Goal: Task Accomplishment & Management: Complete application form

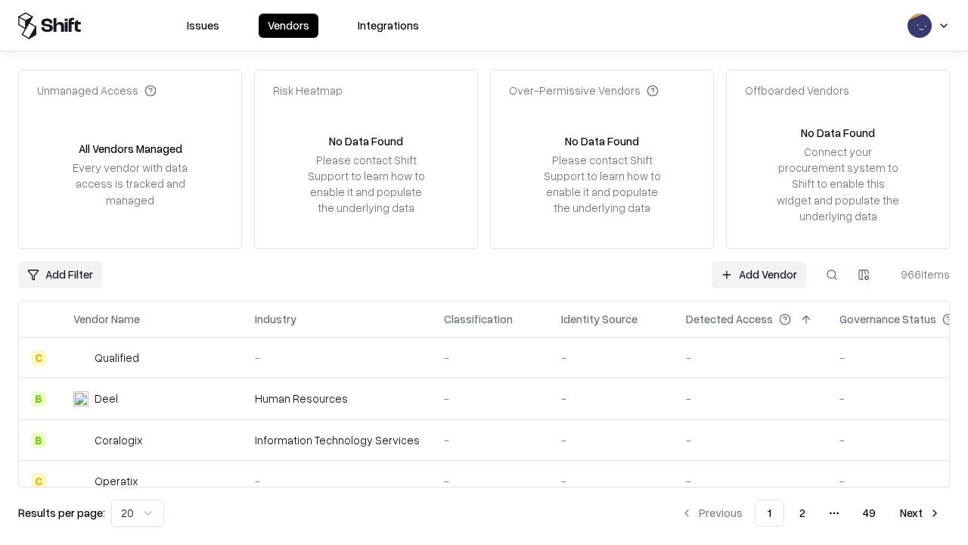
click at [759, 274] on link "Add Vendor" at bounding box center [759, 274] width 95 height 27
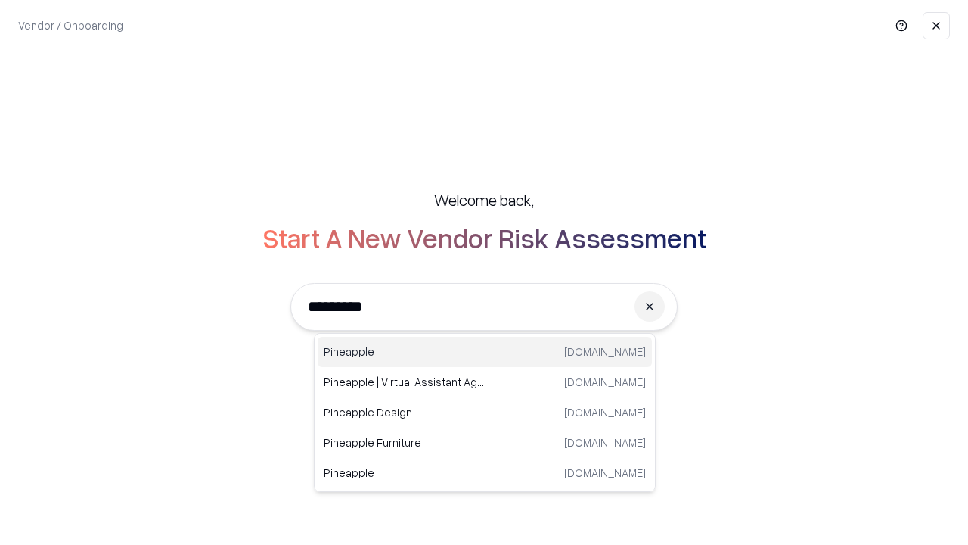
click at [485, 352] on div "Pineapple [DOMAIN_NAME]" at bounding box center [485, 352] width 334 height 30
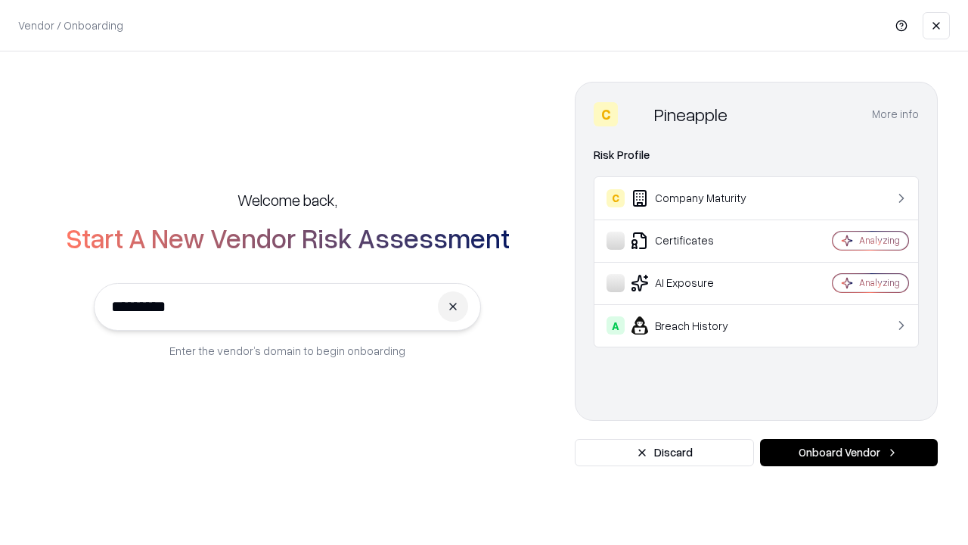
type input "*********"
click at [849, 452] on button "Onboard Vendor" at bounding box center [849, 452] width 178 height 27
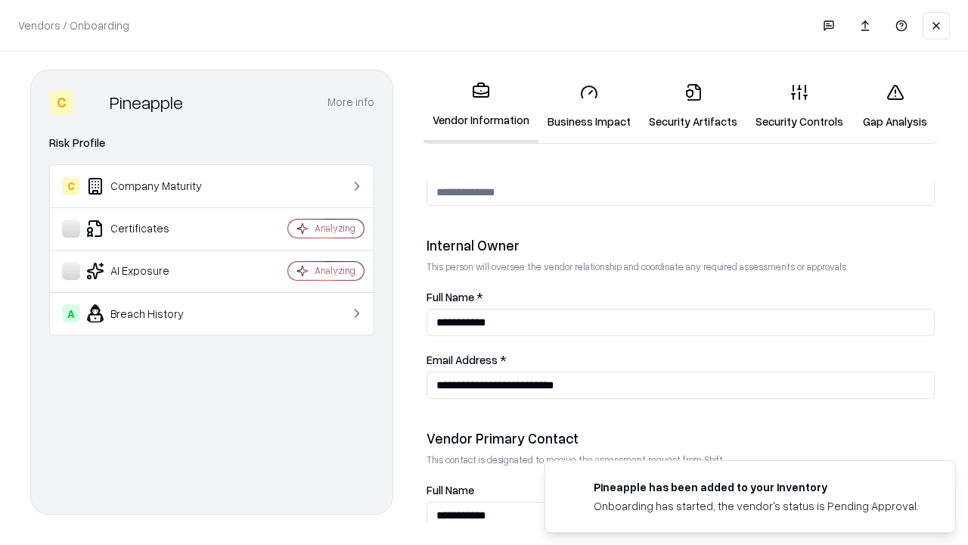
scroll to position [784, 0]
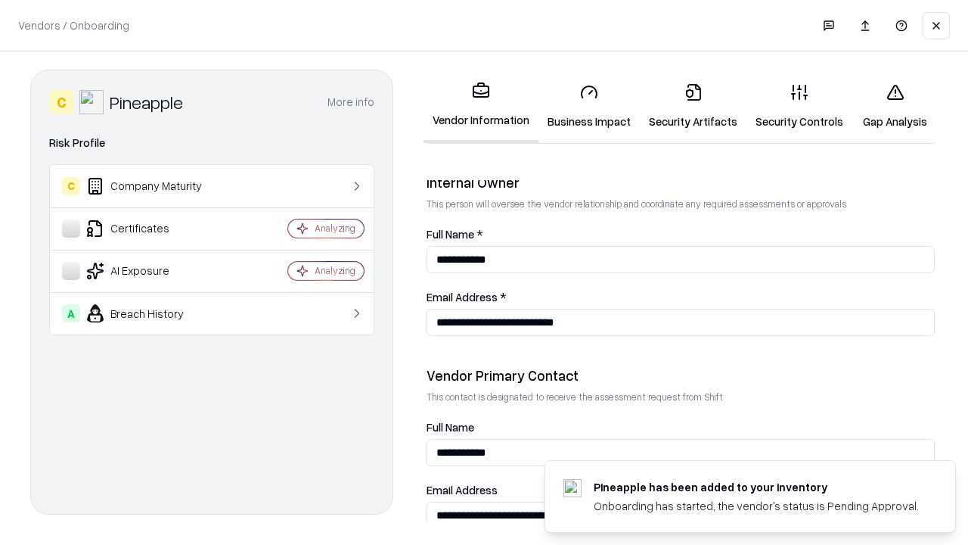
click at [589, 106] on link "Business Impact" at bounding box center [589, 106] width 101 height 70
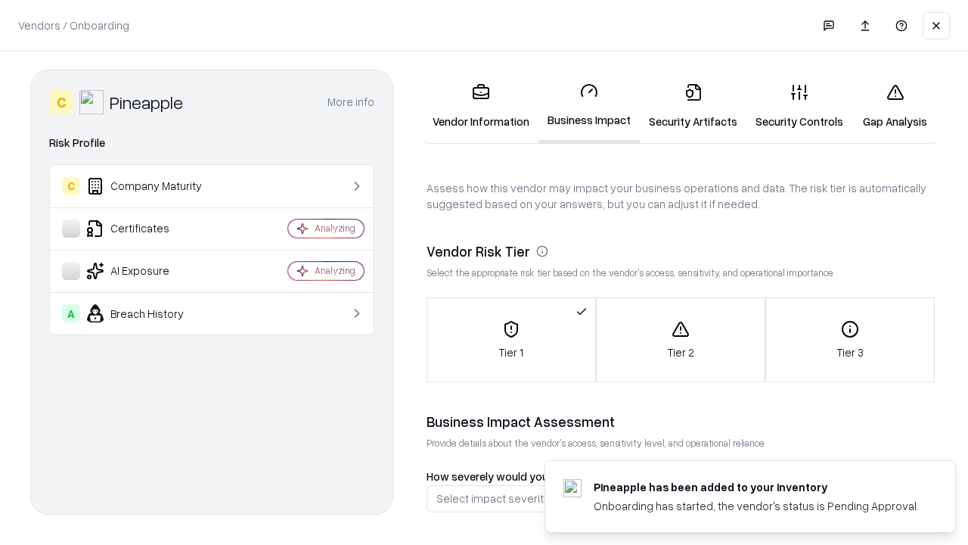
click at [693, 106] on link "Security Artifacts" at bounding box center [693, 106] width 107 height 70
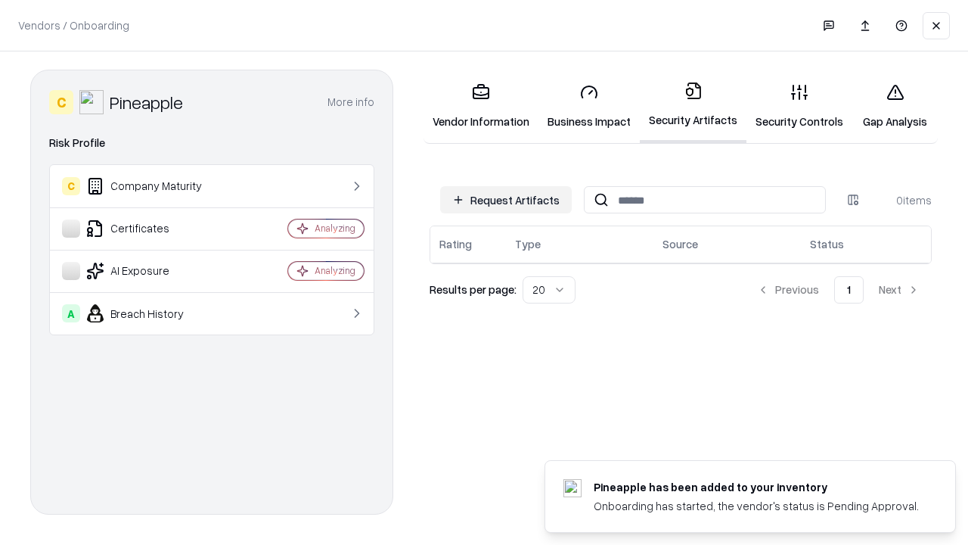
click at [506, 200] on button "Request Artifacts" at bounding box center [506, 199] width 132 height 27
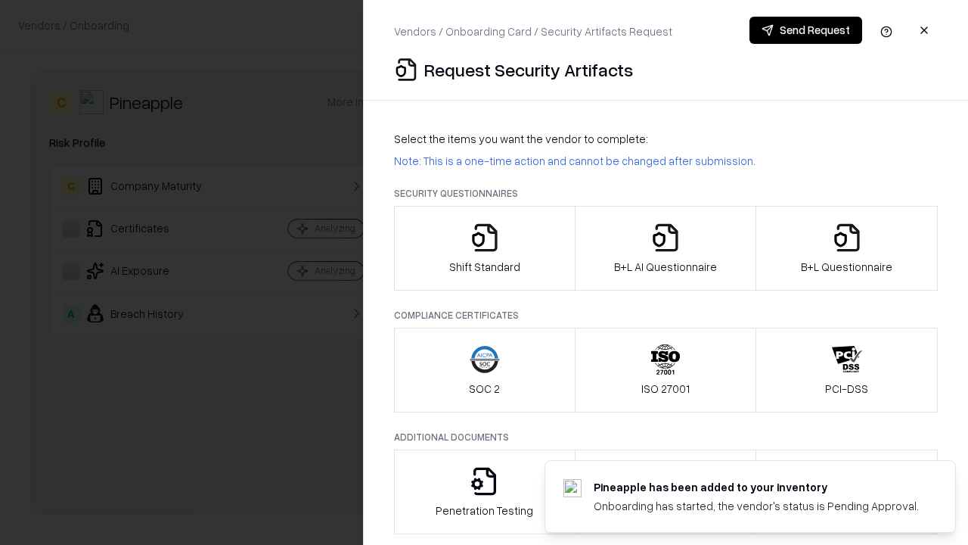
click at [484, 248] on icon "button" at bounding box center [485, 237] width 30 height 30
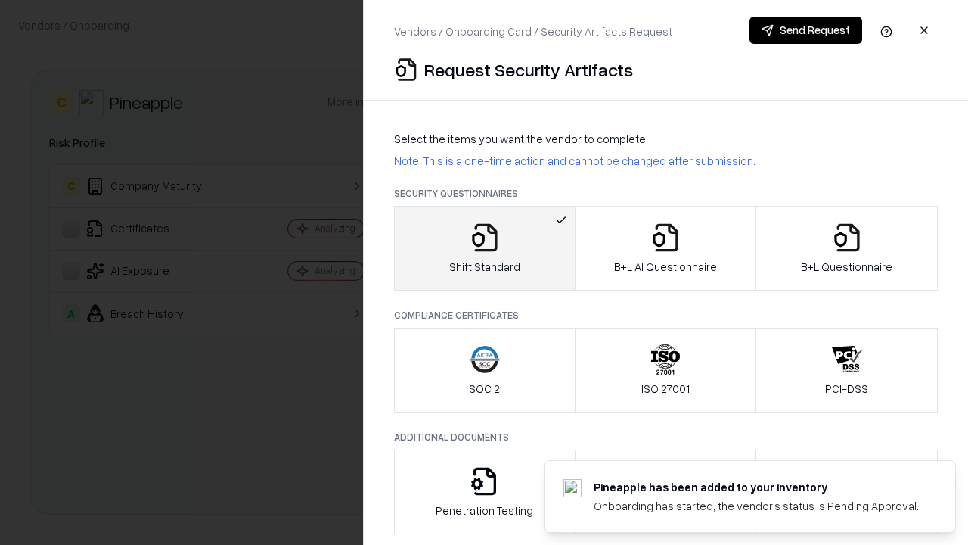
click at [806, 30] on button "Send Request" at bounding box center [806, 30] width 113 height 27
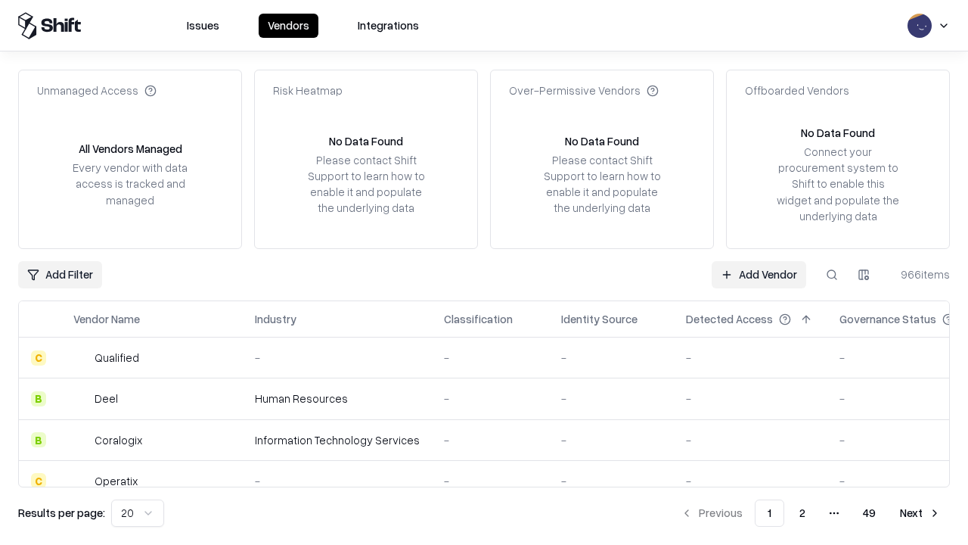
click at [832, 274] on button at bounding box center [832, 274] width 27 height 27
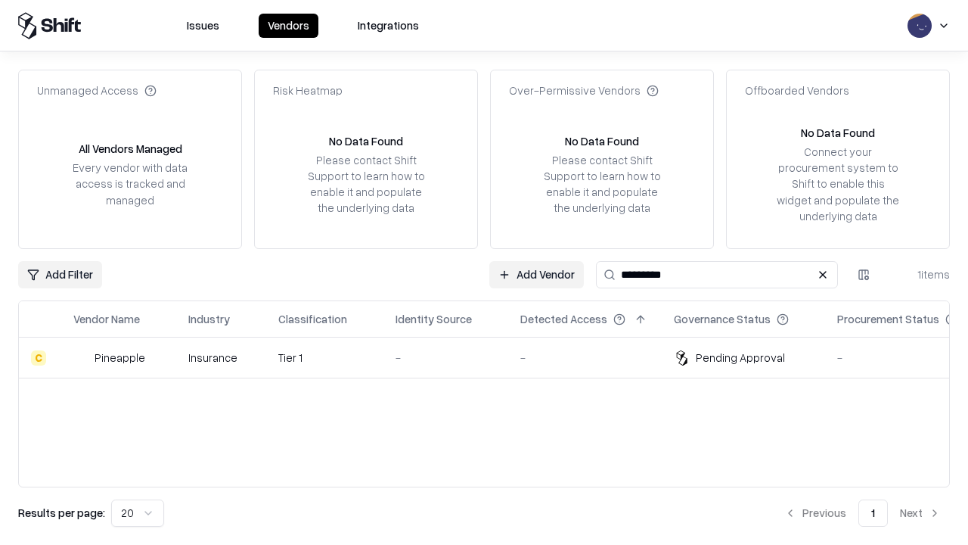
type input "*********"
click at [493, 357] on div "-" at bounding box center [446, 358] width 101 height 16
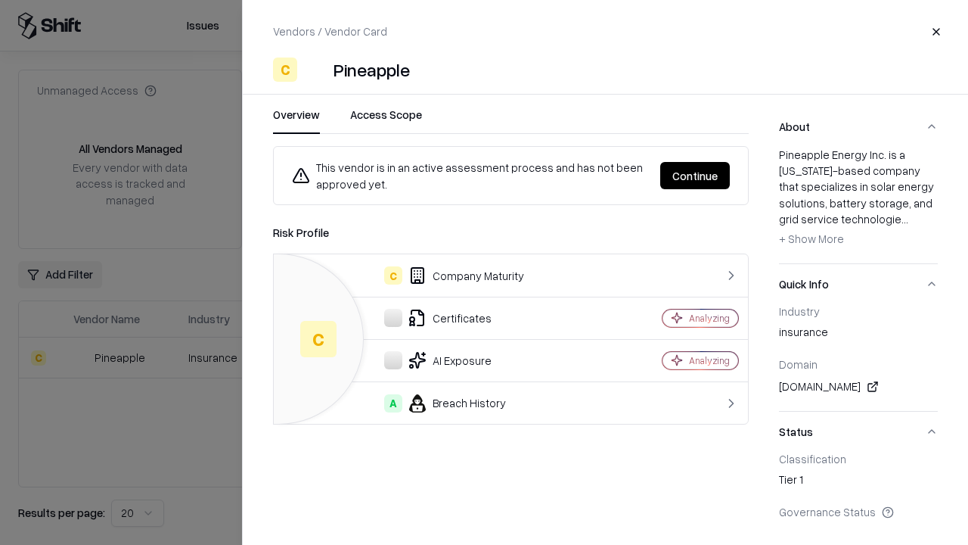
click at [695, 176] on button "Continue" at bounding box center [695, 175] width 70 height 27
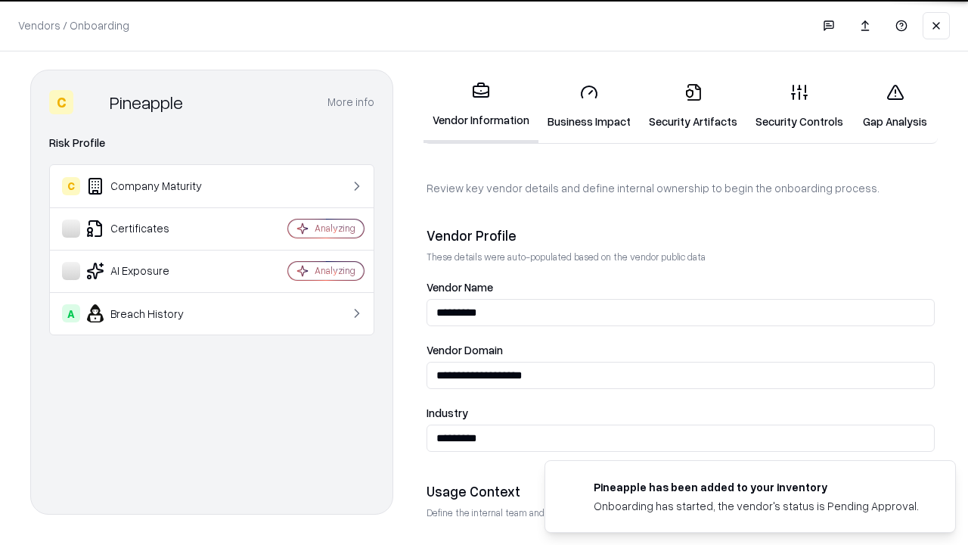
click at [693, 106] on link "Security Artifacts" at bounding box center [693, 106] width 107 height 70
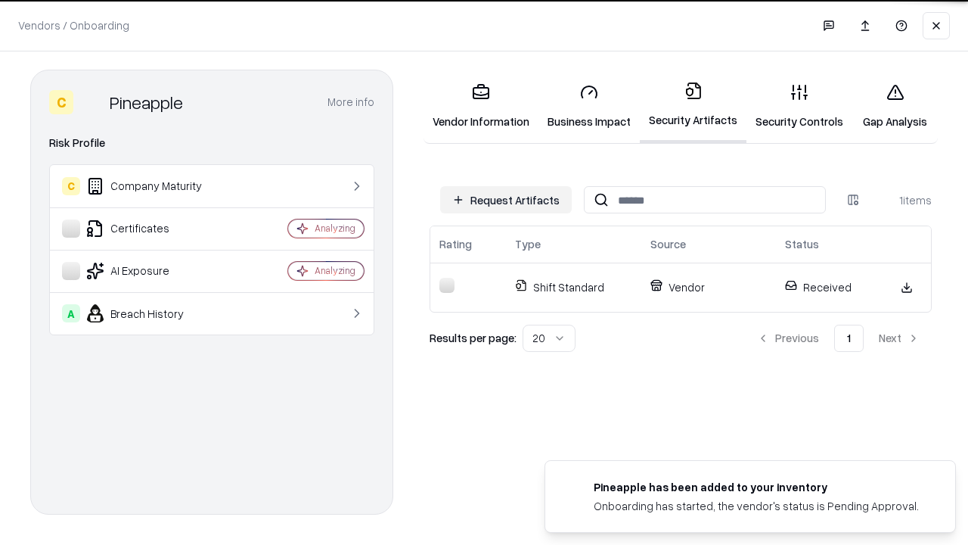
click at [800, 106] on link "Security Controls" at bounding box center [800, 106] width 106 height 70
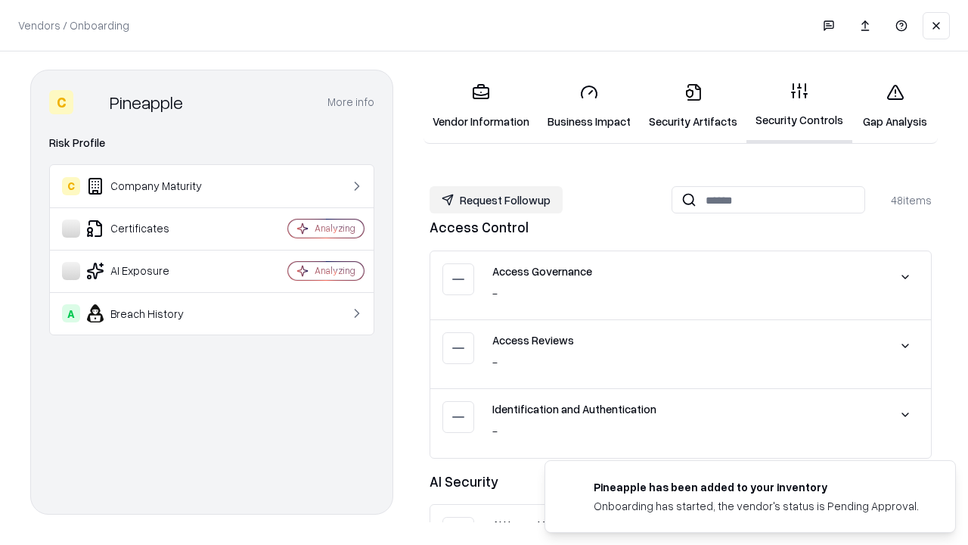
click at [496, 200] on button "Request Followup" at bounding box center [496, 199] width 133 height 27
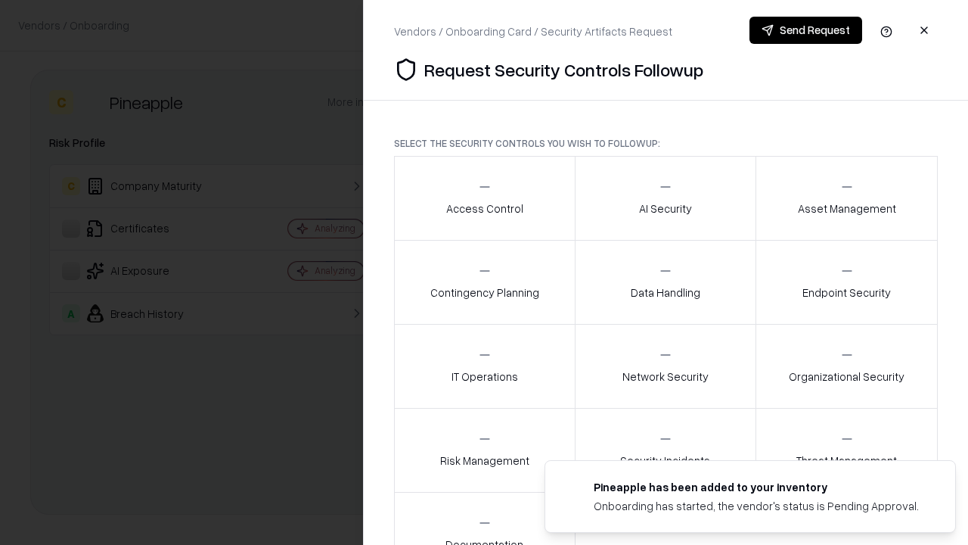
click at [484, 198] on div "Access Control" at bounding box center [484, 197] width 77 height 37
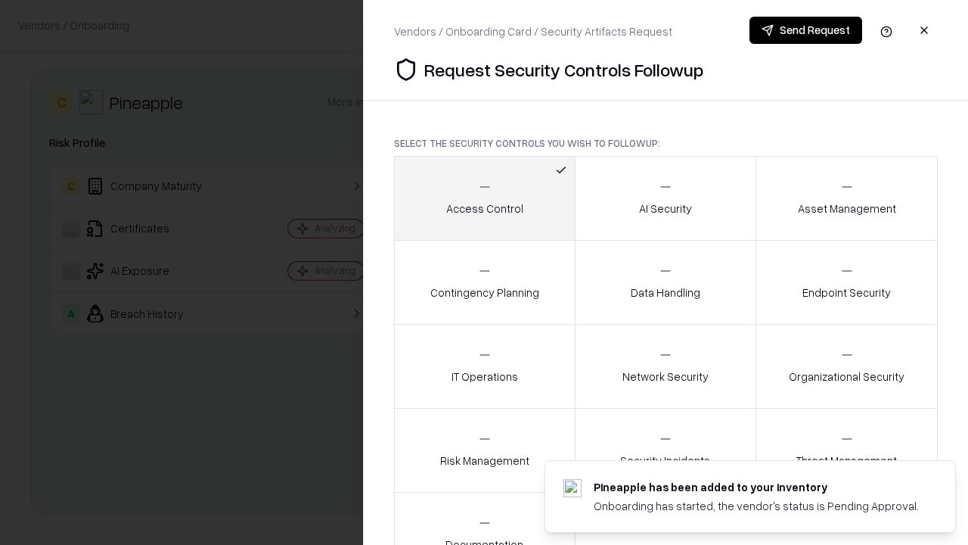
click at [806, 30] on button "Send Request" at bounding box center [806, 30] width 113 height 27
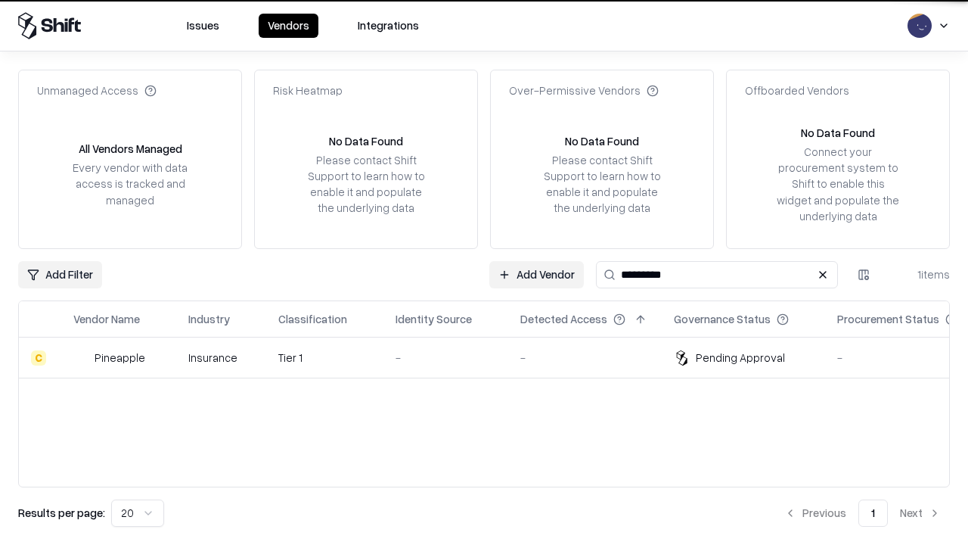
type input "*********"
click at [493, 357] on div "-" at bounding box center [446, 358] width 101 height 16
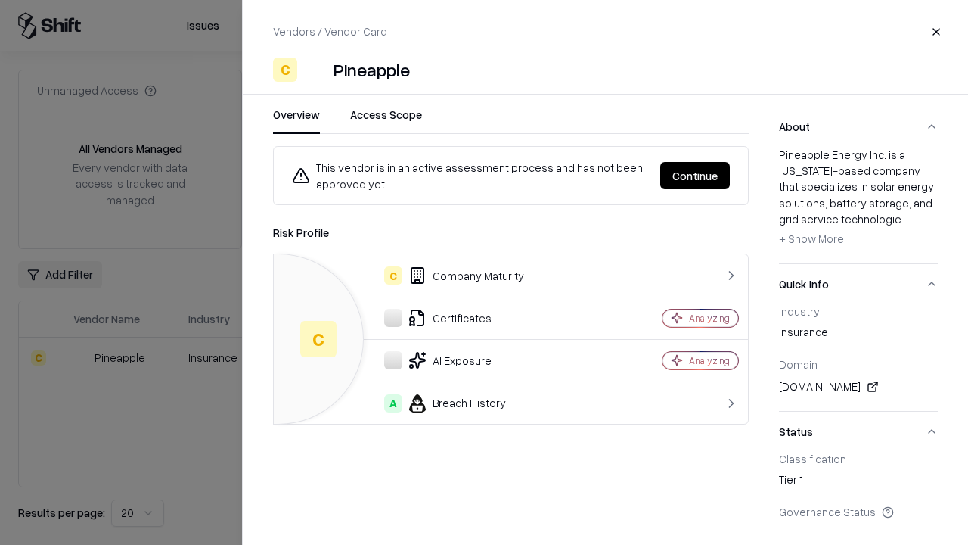
click at [695, 176] on button "Continue" at bounding box center [695, 175] width 70 height 27
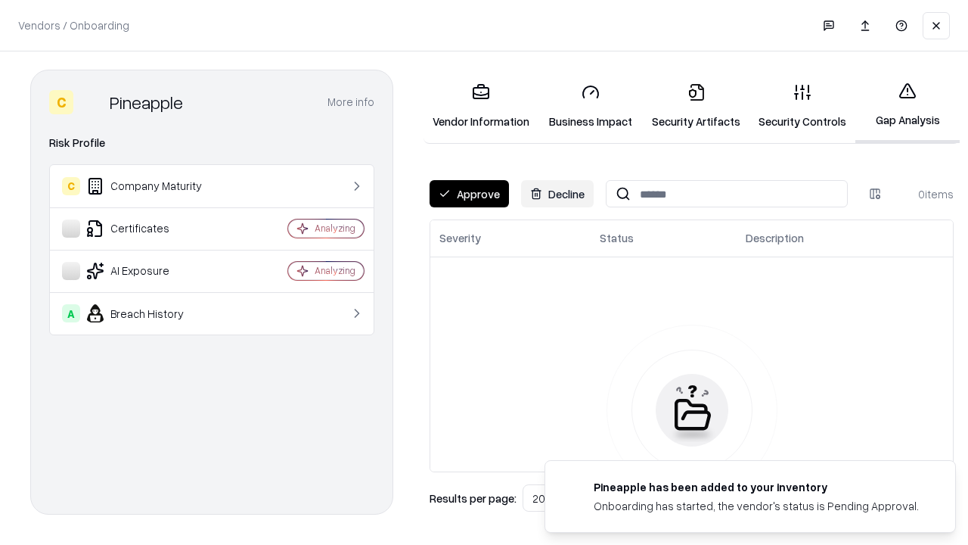
click at [469, 194] on button "Approve" at bounding box center [469, 193] width 79 height 27
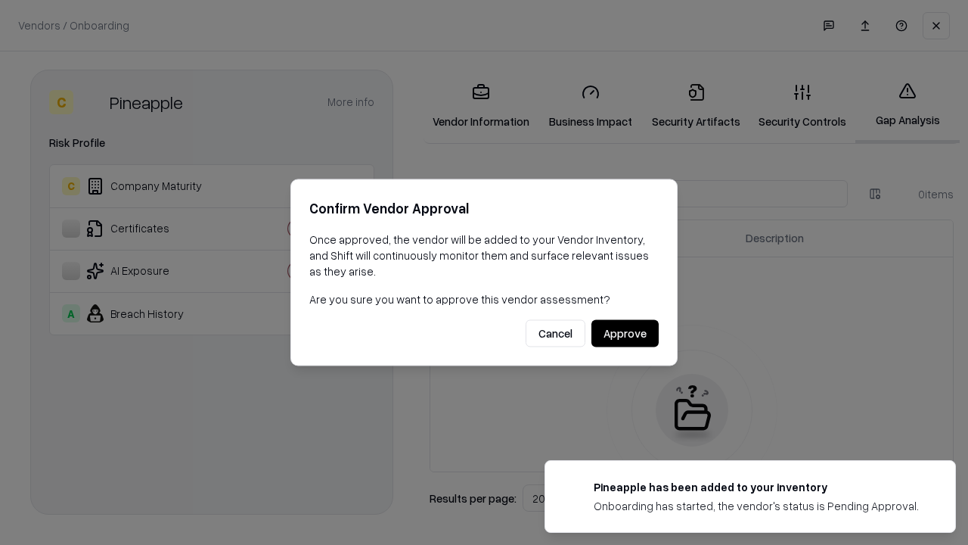
click at [625, 333] on button "Approve" at bounding box center [625, 333] width 67 height 27
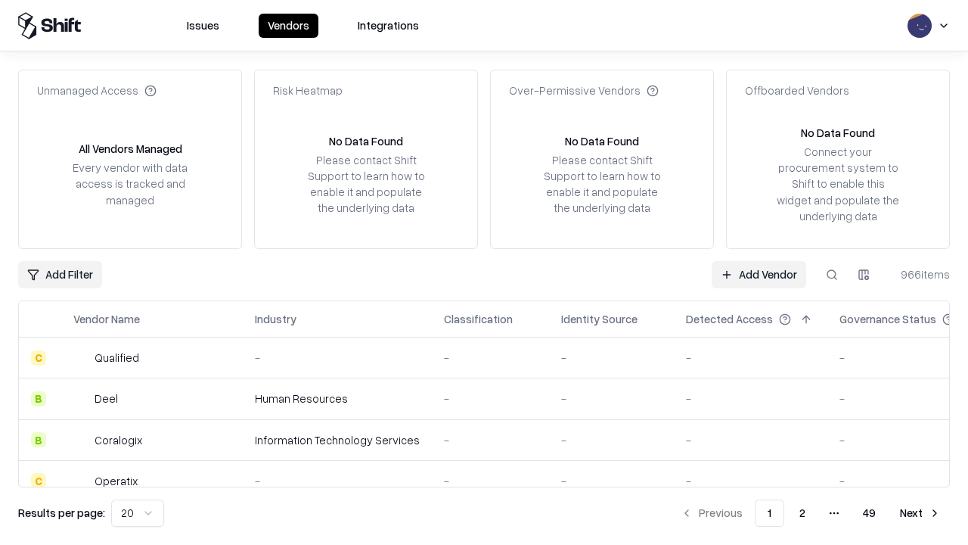
type input "*********"
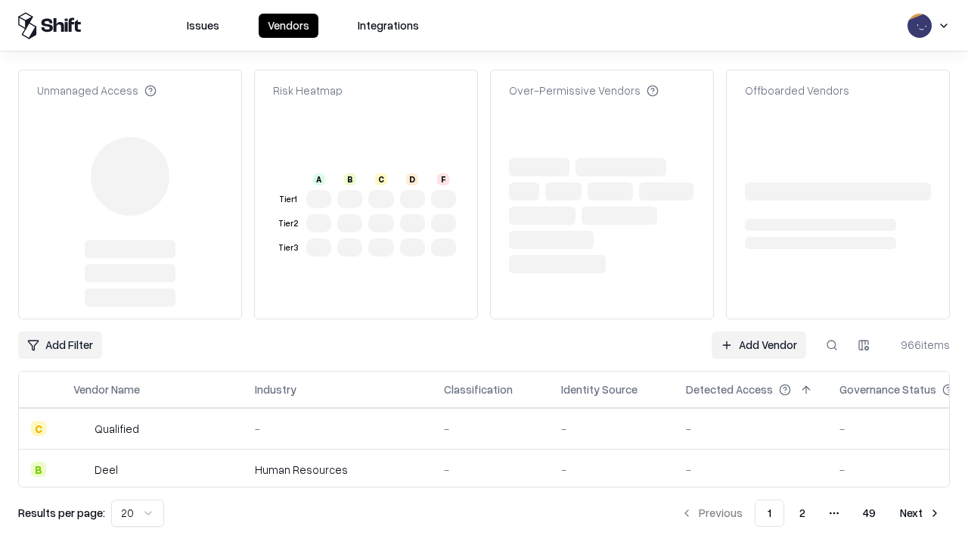
click at [759, 331] on link "Add Vendor" at bounding box center [759, 344] width 95 height 27
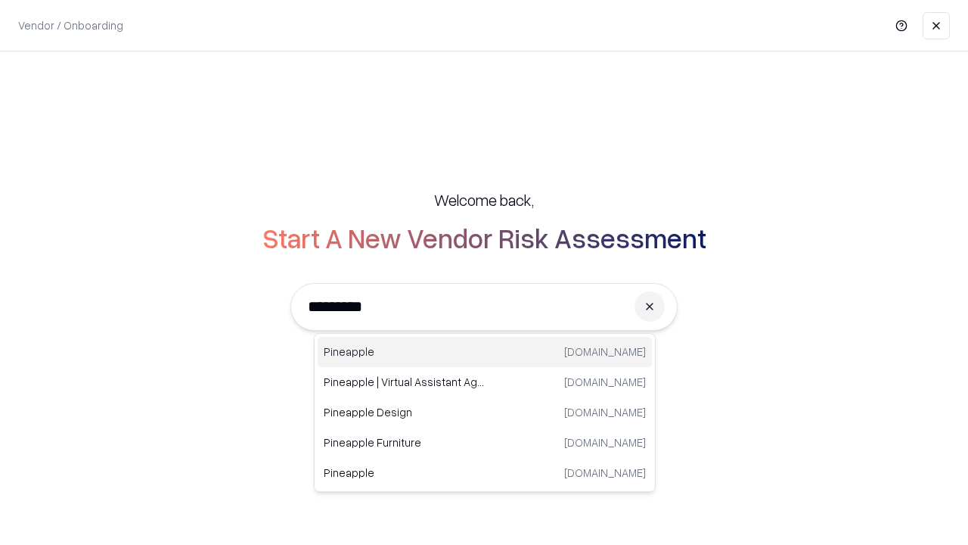
click at [485, 352] on div "Pineapple [DOMAIN_NAME]" at bounding box center [485, 352] width 334 height 30
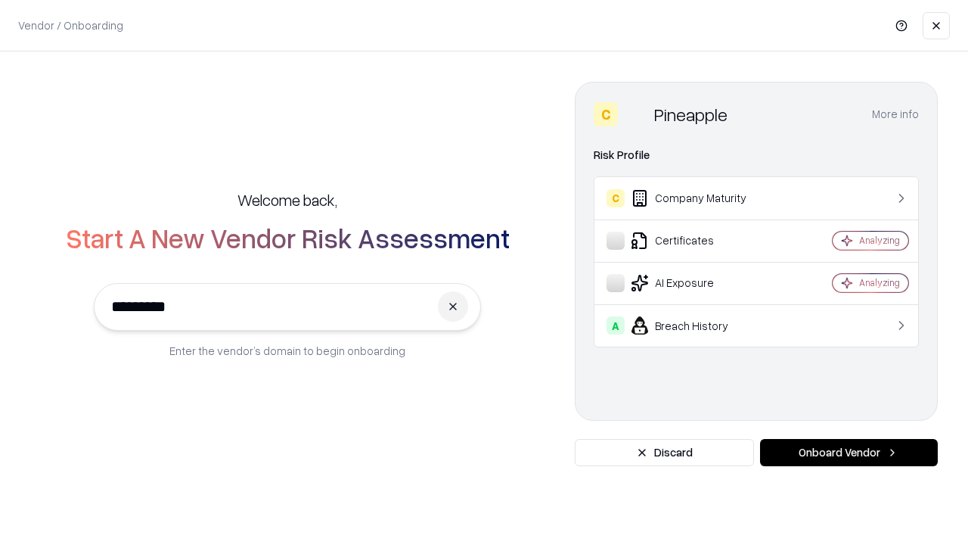
type input "*********"
click at [849, 452] on button "Onboard Vendor" at bounding box center [849, 452] width 178 height 27
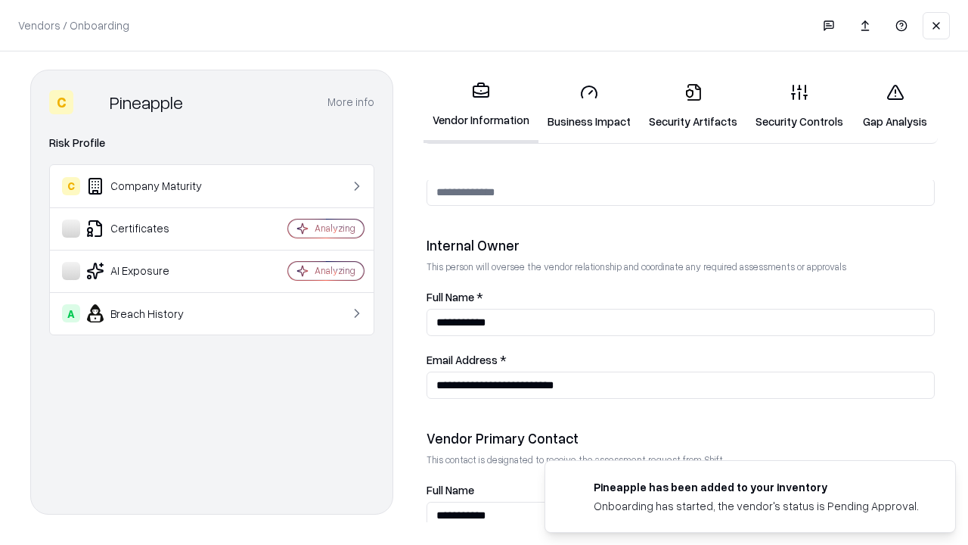
scroll to position [784, 0]
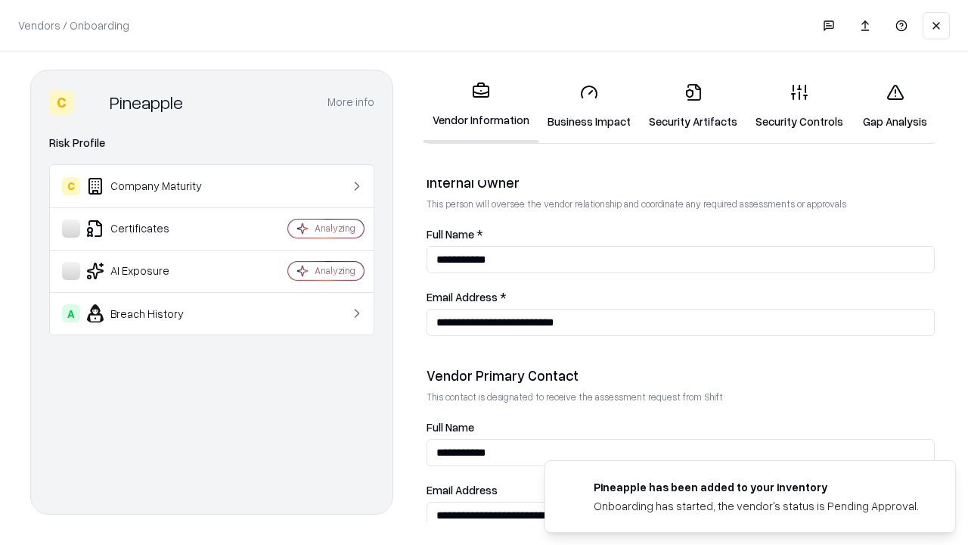
click at [895, 106] on link "Gap Analysis" at bounding box center [895, 106] width 85 height 70
